Goal: Task Accomplishment & Management: Use online tool/utility

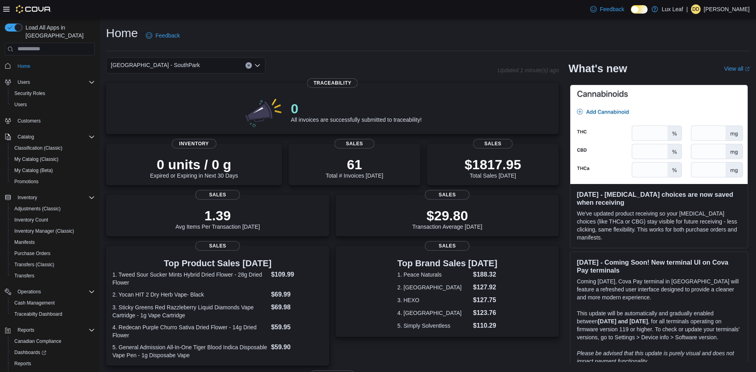
click at [258, 66] on icon "Open list of options" at bounding box center [257, 65] width 5 height 2
click at [328, 51] on div "Home Feedback [GEOGRAPHIC_DATA] - SouthPark Updated 1 minute(s) ago 0 All invoi…" at bounding box center [428, 280] width 657 height 523
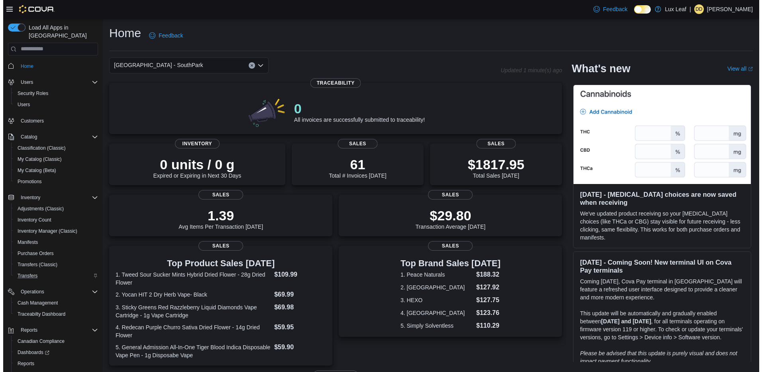
scroll to position [30, 0]
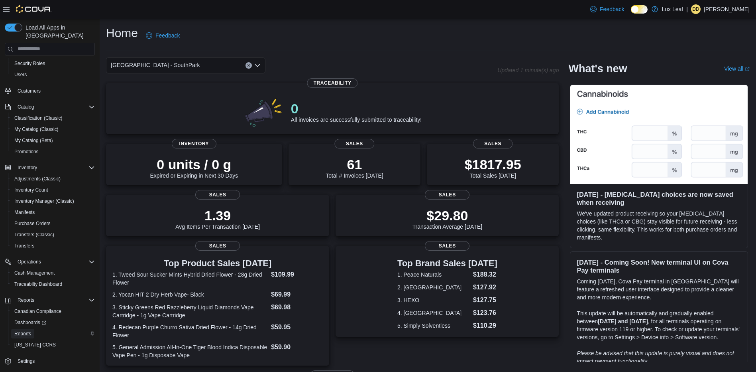
click at [22, 330] on span "Reports" at bounding box center [22, 333] width 17 height 6
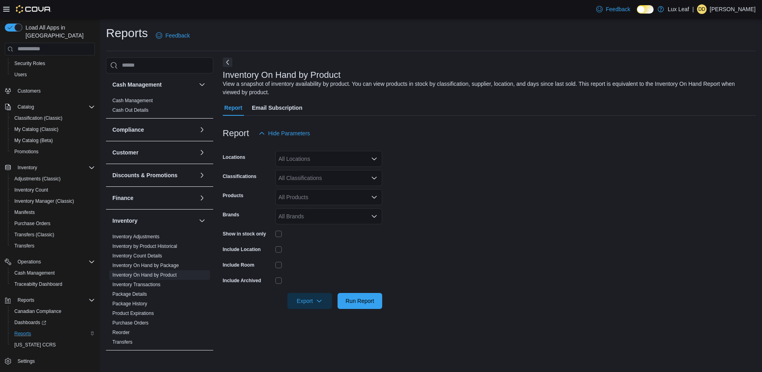
click at [327, 161] on div "All Locations" at bounding box center [328, 159] width 107 height 16
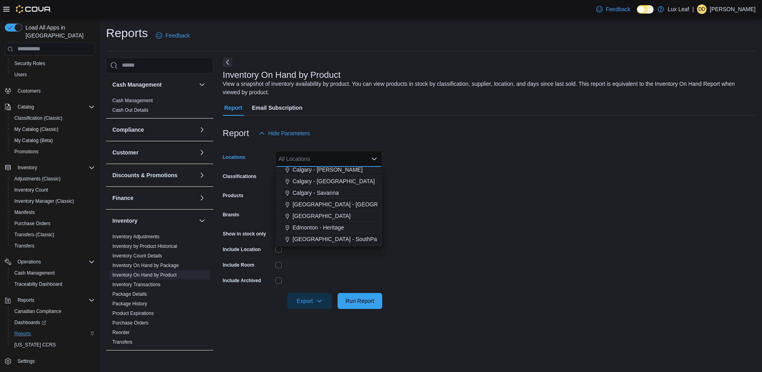
scroll to position [40, 0]
click at [337, 225] on span "[GEOGRAPHIC_DATA] - SouthPark" at bounding box center [337, 225] width 89 height 8
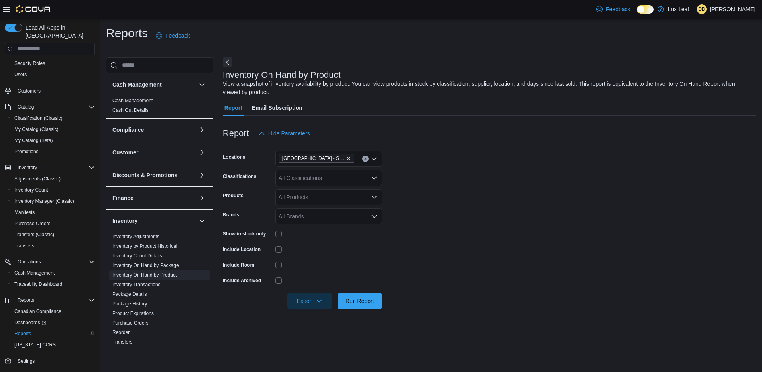
click at [400, 191] on form "Locations Edmonton - SouthPark Classifications All Classifications Products All…" at bounding box center [489, 224] width 533 height 167
click at [305, 181] on div "All Classifications" at bounding box center [328, 178] width 107 height 16
click at [314, 244] on span "Vaporizer" at bounding box center [309, 244] width 24 height 8
click at [311, 242] on button "Flower" at bounding box center [328, 247] width 107 height 12
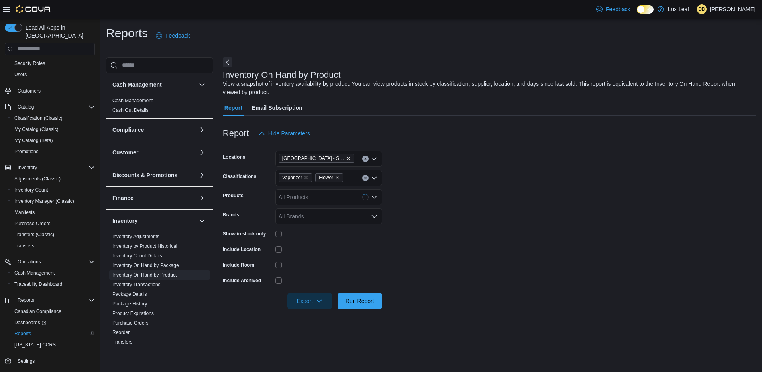
click at [417, 205] on form "Locations Edmonton - SouthPark Classifications Vaporizer Flower Products All Pr…" at bounding box center [489, 224] width 533 height 167
click at [272, 234] on div "Show in stock only" at bounding box center [247, 233] width 49 height 12
click at [280, 245] on div at bounding box center [328, 249] width 107 height 12
click at [304, 291] on div at bounding box center [489, 289] width 533 height 6
click at [305, 293] on span "Export" at bounding box center [309, 300] width 35 height 16
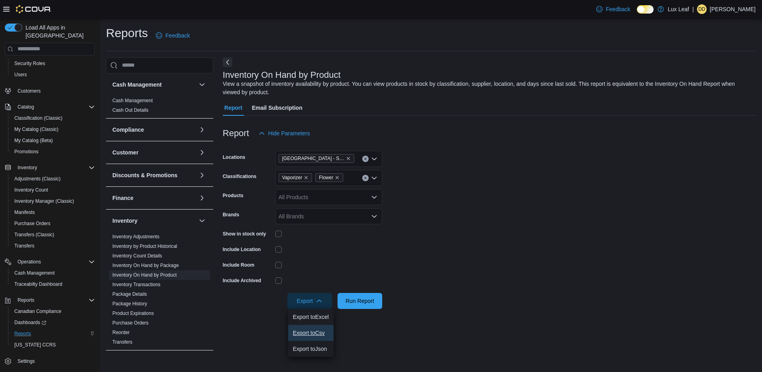
click at [311, 334] on span "Export to Csv" at bounding box center [311, 332] width 36 height 6
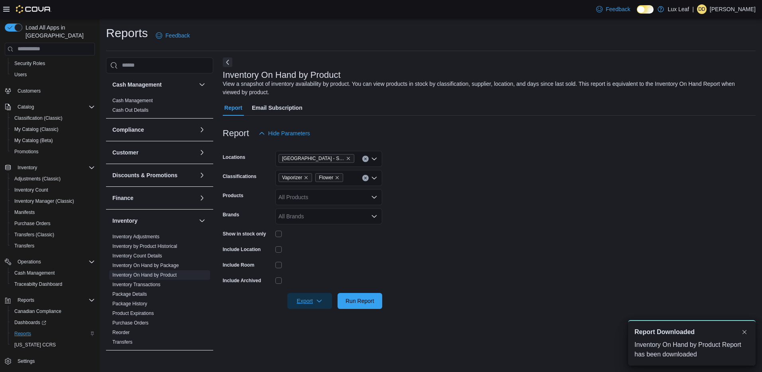
scroll to position [0, 0]
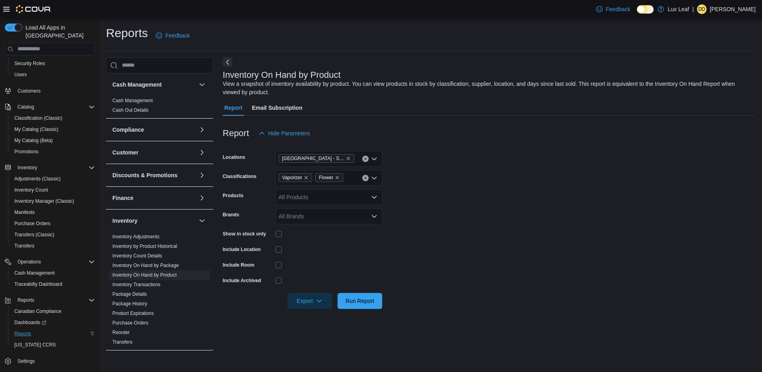
click at [414, 212] on form "Locations Edmonton - SouthPark Classifications Vaporizer Flower Products All Pr…" at bounding box center [489, 224] width 533 height 167
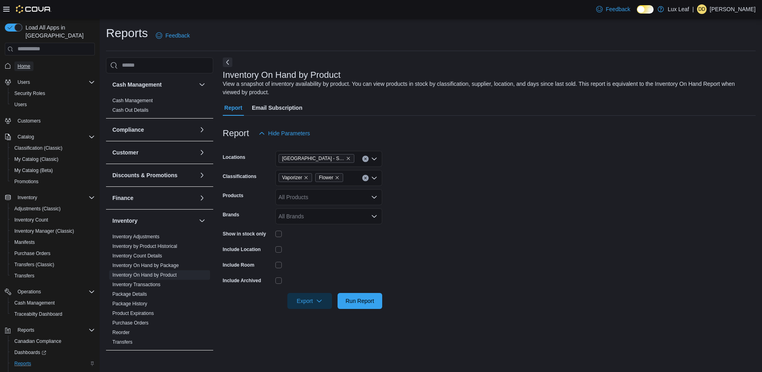
click at [29, 63] on span "Home" at bounding box center [24, 66] width 13 height 6
